Goal: Task Accomplishment & Management: Manage account settings

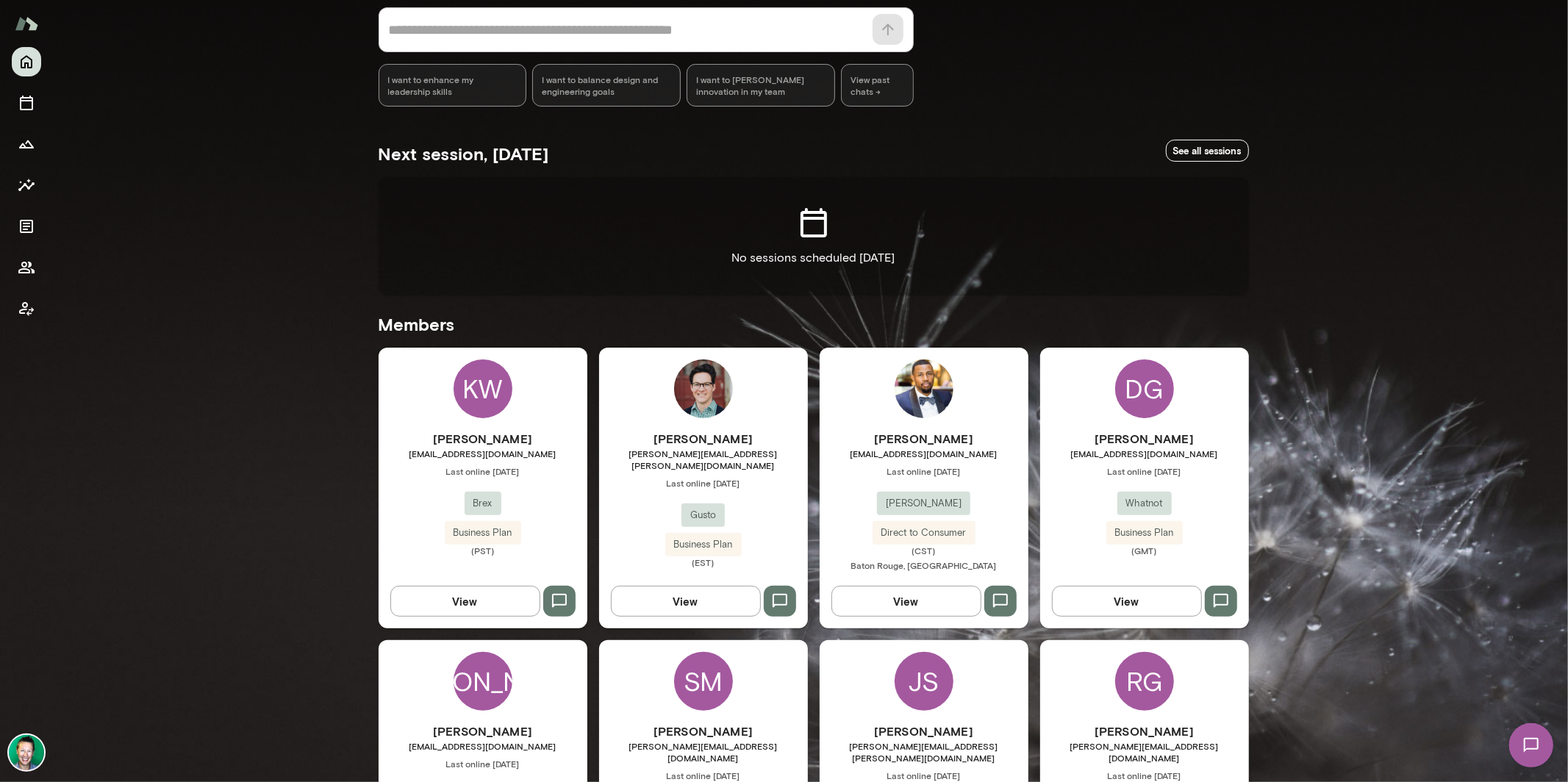
scroll to position [144, 0]
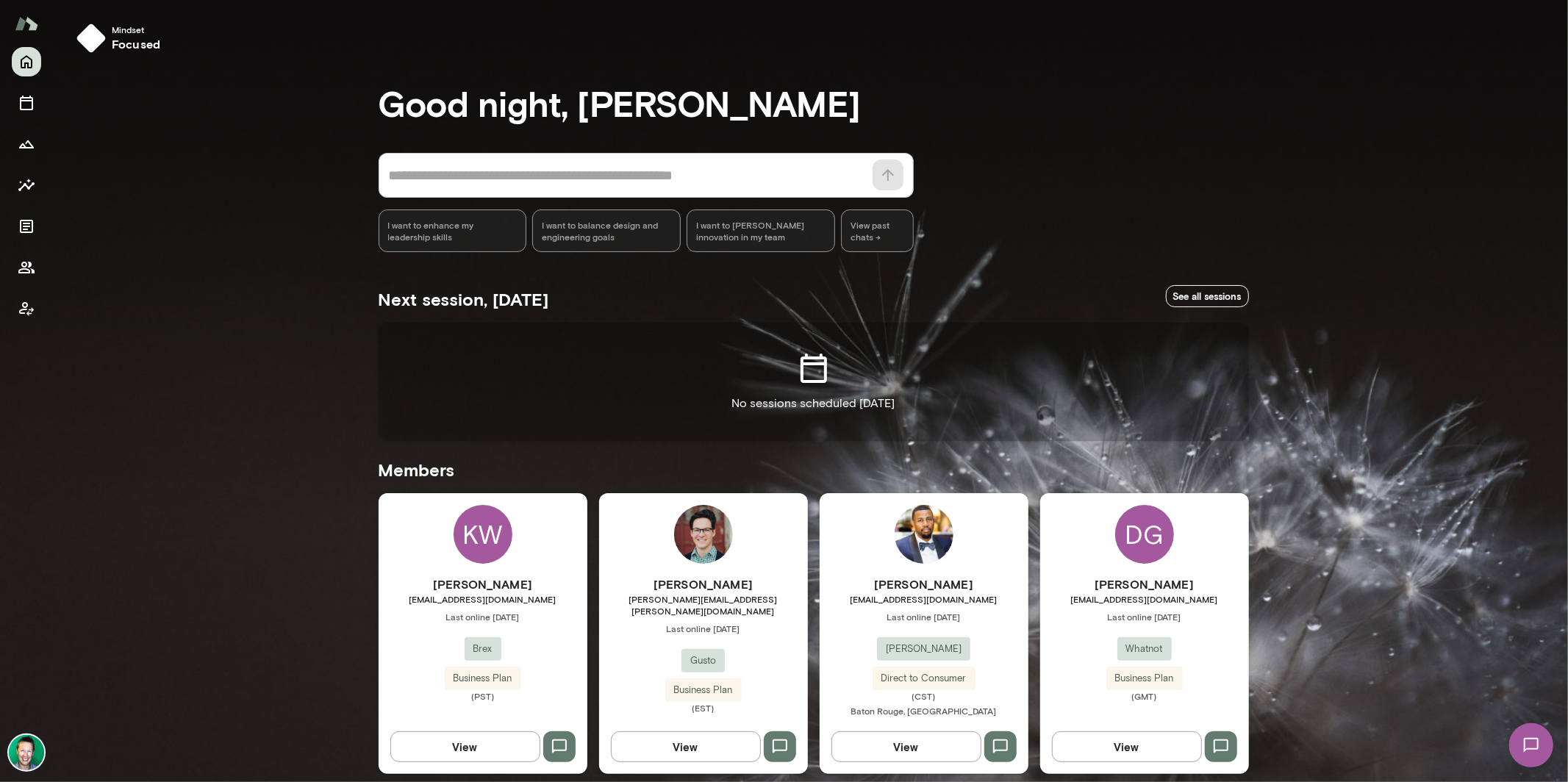
click at [19, 752] on img at bounding box center [26, 753] width 36 height 36
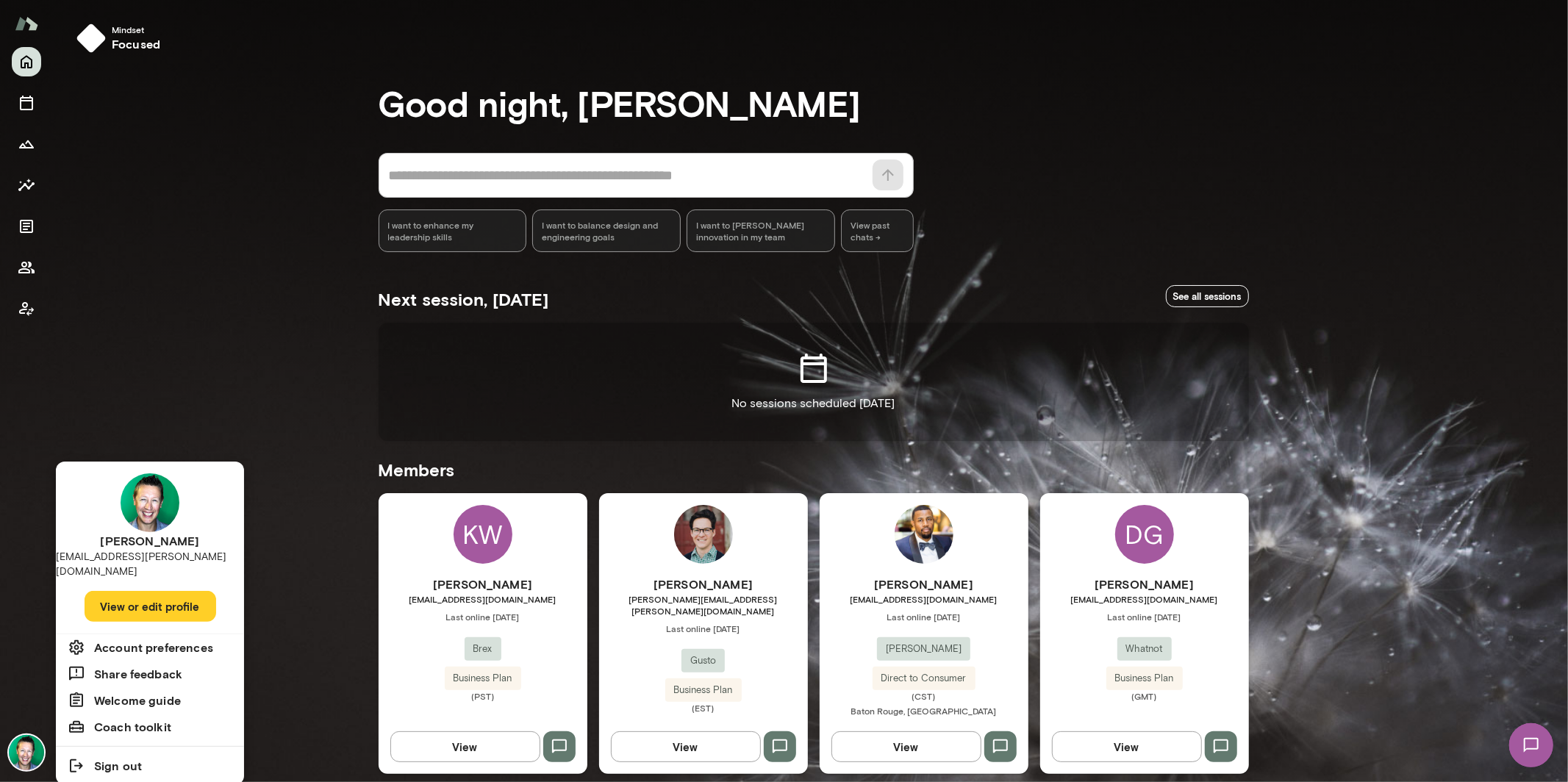
click at [133, 596] on button "View or edit profile" at bounding box center [150, 606] width 132 height 31
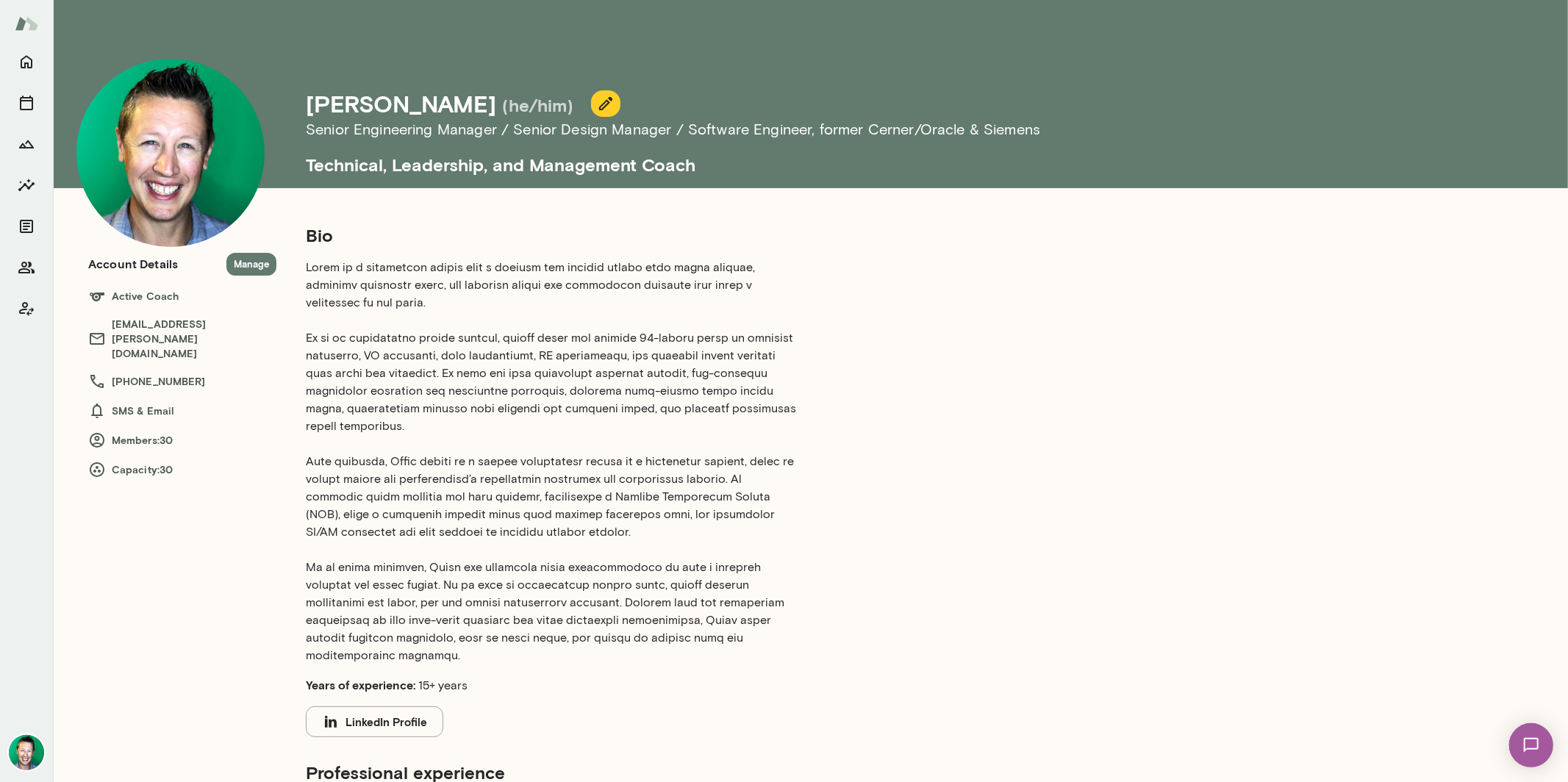
drag, startPoint x: 162, startPoint y: 447, endPoint x: 211, endPoint y: 447, distance: 49.0
click at [211, 461] on h6 "Capacity: 30" at bounding box center [183, 470] width 189 height 18
click at [25, 58] on icon "Home" at bounding box center [26, 61] width 18 height 18
